Goal: Task Accomplishment & Management: Manage account settings

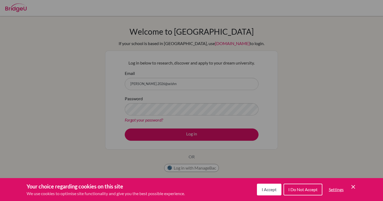
click at [276, 192] on button "I Accept" at bounding box center [269, 189] width 24 height 12
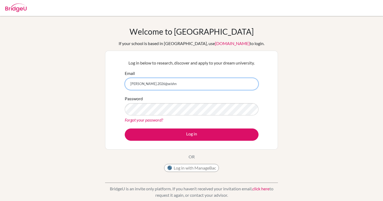
click at [172, 89] on input "a.funez.2026@seishn" at bounding box center [192, 84] width 134 height 12
type input "[PERSON_NAME][EMAIL_ADDRESS][DOMAIN_NAME]"
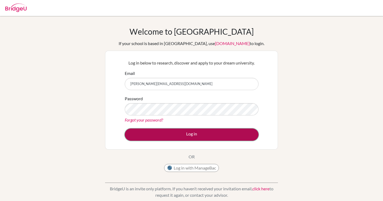
click at [150, 129] on button "Log in" at bounding box center [192, 134] width 134 height 12
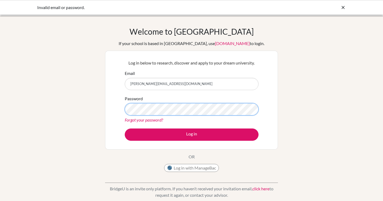
click at [125, 128] on button "Log in" at bounding box center [192, 134] width 134 height 12
